Goal: Task Accomplishment & Management: Manage account settings

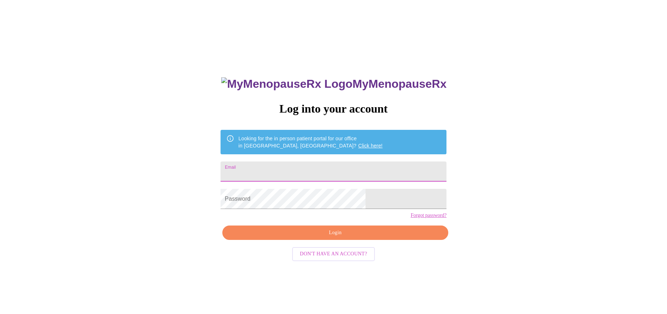
click at [308, 169] on input "Email" at bounding box center [333, 171] width 226 height 20
type input "[EMAIL_ADDRESS][DOMAIN_NAME]"
click at [327, 237] on span "Login" at bounding box center [334, 232] width 209 height 9
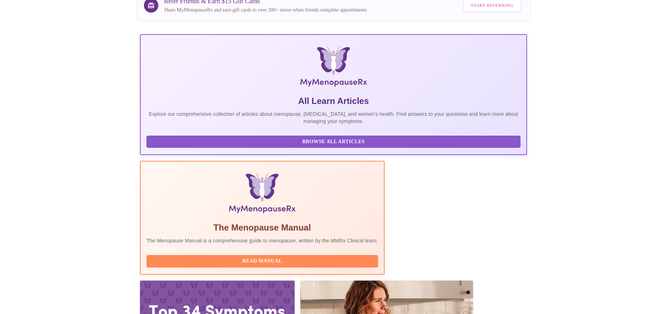
scroll to position [80, 0]
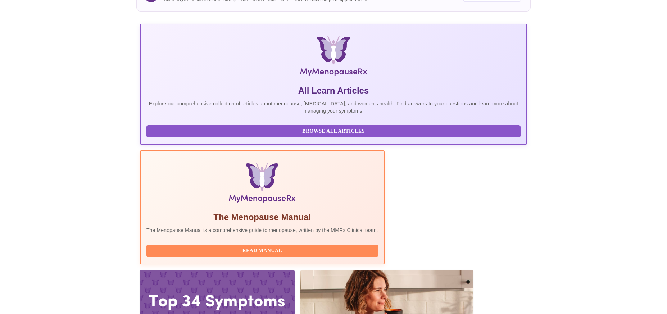
click at [294, 270] on div at bounding box center [217, 313] width 155 height 87
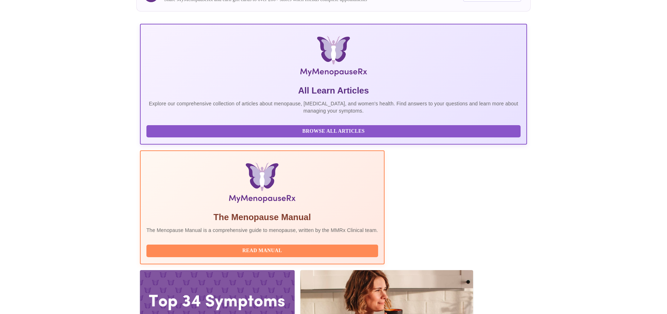
click at [294, 270] on div at bounding box center [217, 313] width 155 height 87
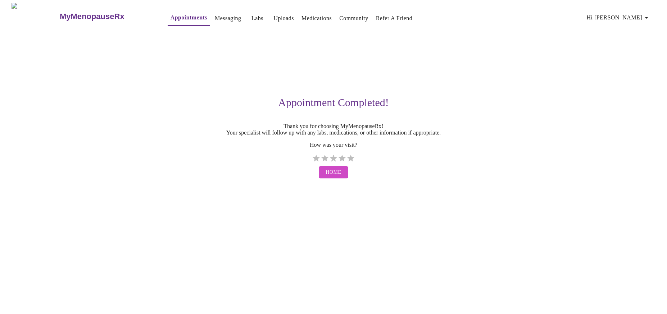
click at [334, 177] on span "Home" at bounding box center [333, 172] width 15 height 9
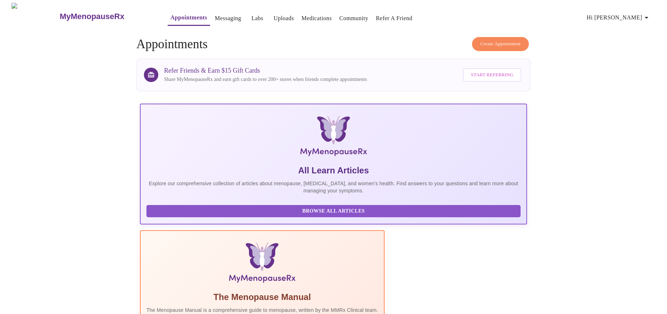
click at [645, 14] on icon "button" at bounding box center [646, 17] width 9 height 9
click at [236, 15] on div at bounding box center [333, 157] width 667 height 314
click at [215, 17] on link "Messaging" at bounding box center [228, 18] width 26 height 10
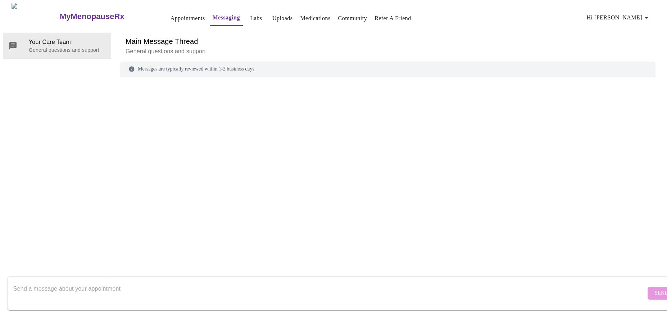
click at [250, 15] on link "Labs" at bounding box center [256, 18] width 12 height 10
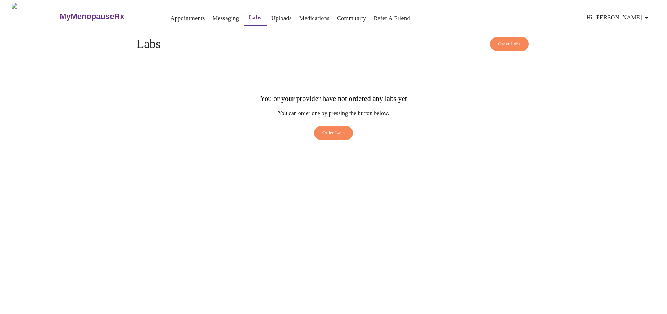
click at [299, 18] on link "Medications" at bounding box center [314, 18] width 30 height 10
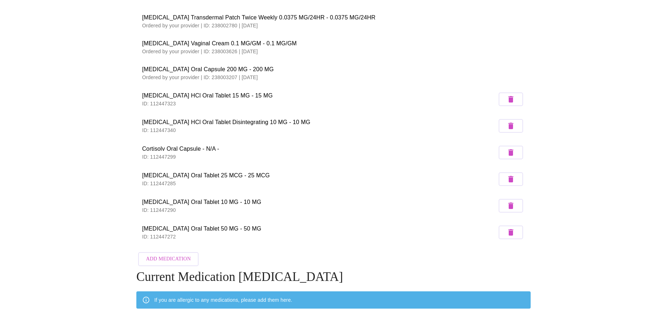
scroll to position [55, 0]
